Goal: Information Seeking & Learning: Learn about a topic

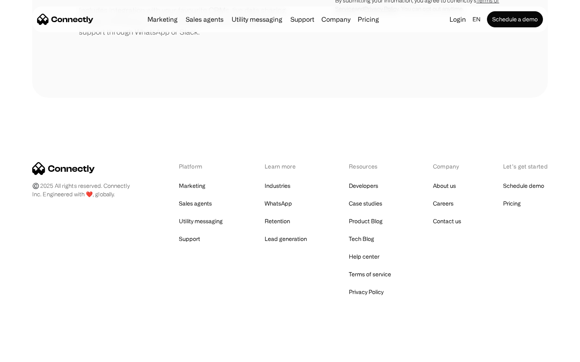
scroll to position [374, 0]
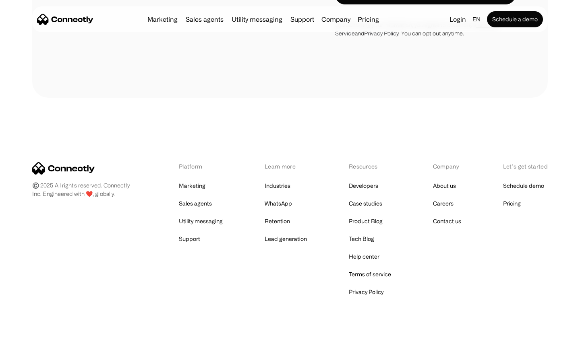
scroll to position [546, 0]
